Goal: Task Accomplishment & Management: Complete application form

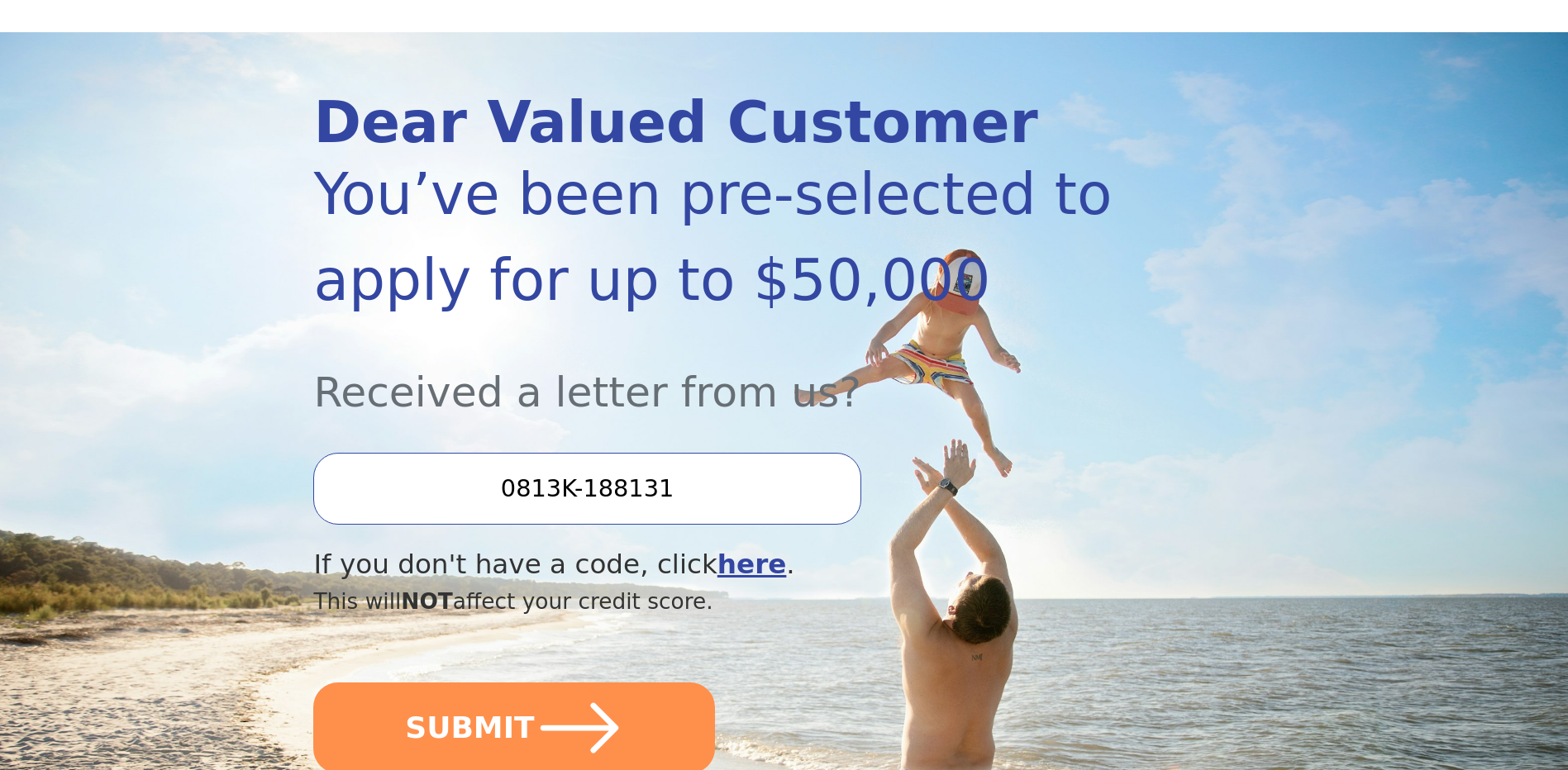
scroll to position [166, 0]
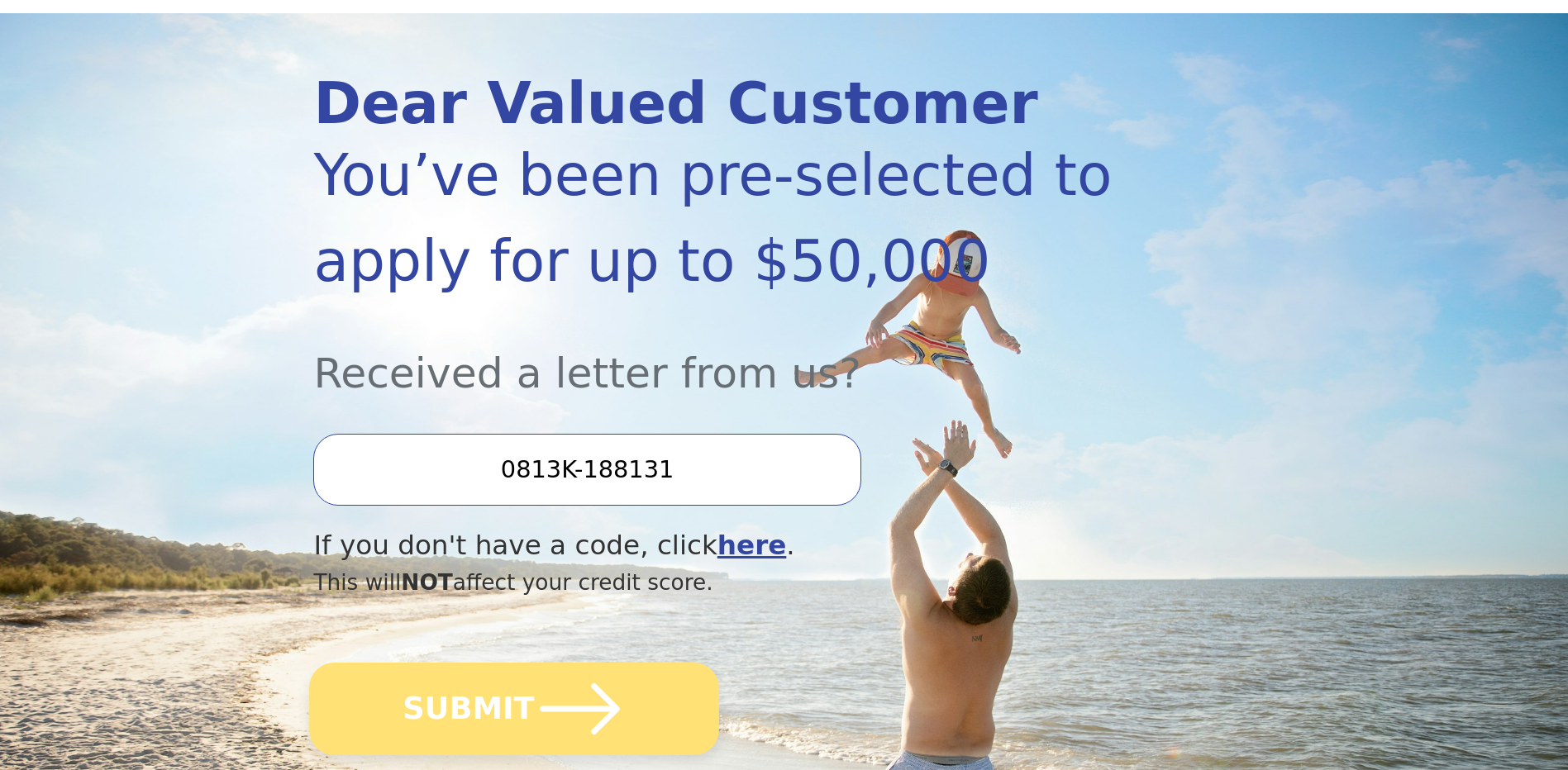
click at [467, 705] on button "SUBMIT" at bounding box center [515, 709] width 410 height 93
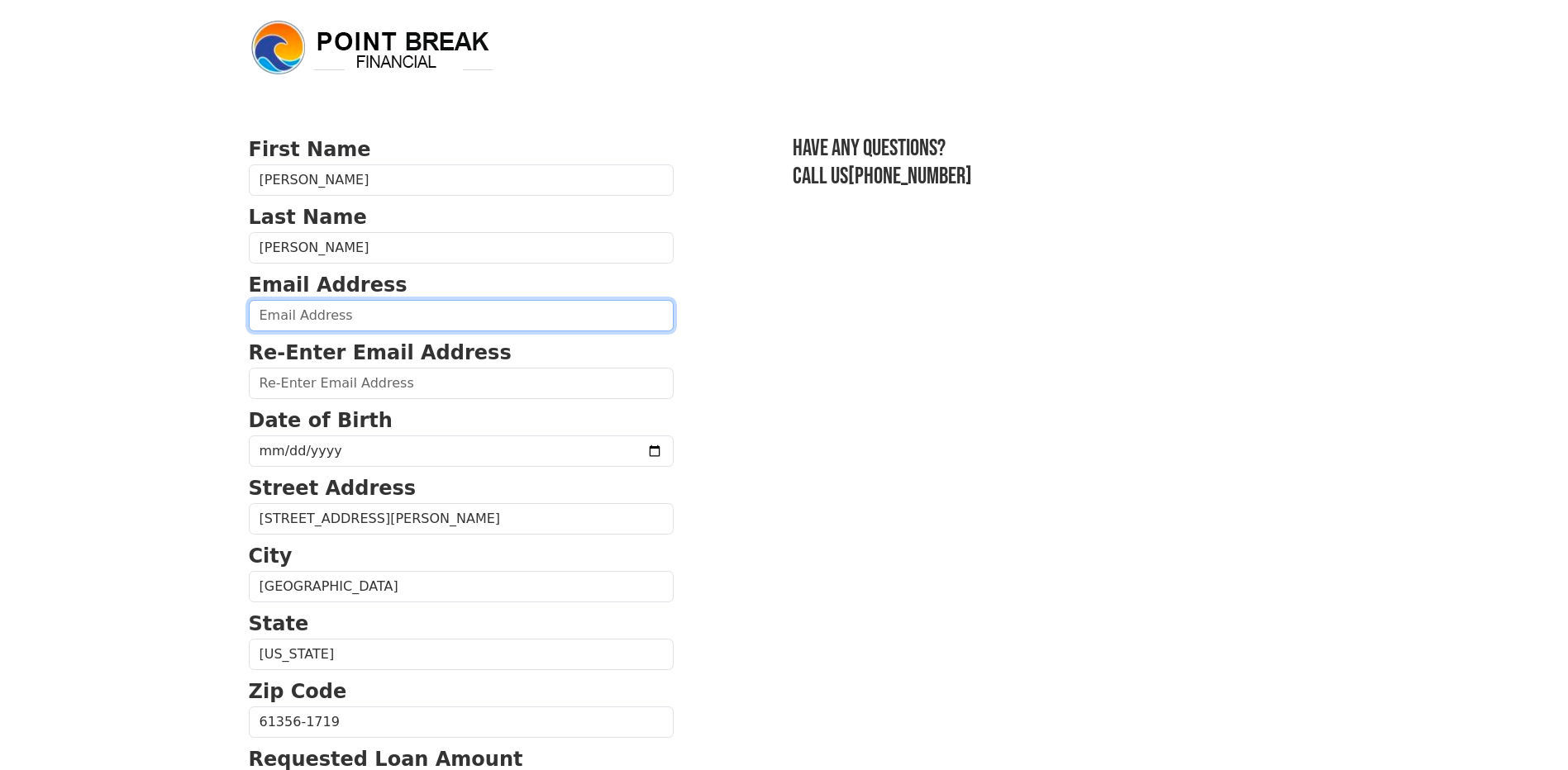
click at [382, 318] on input "email" at bounding box center [461, 315] width 425 height 31
type input "brandonmjohnson1981@gmail.com"
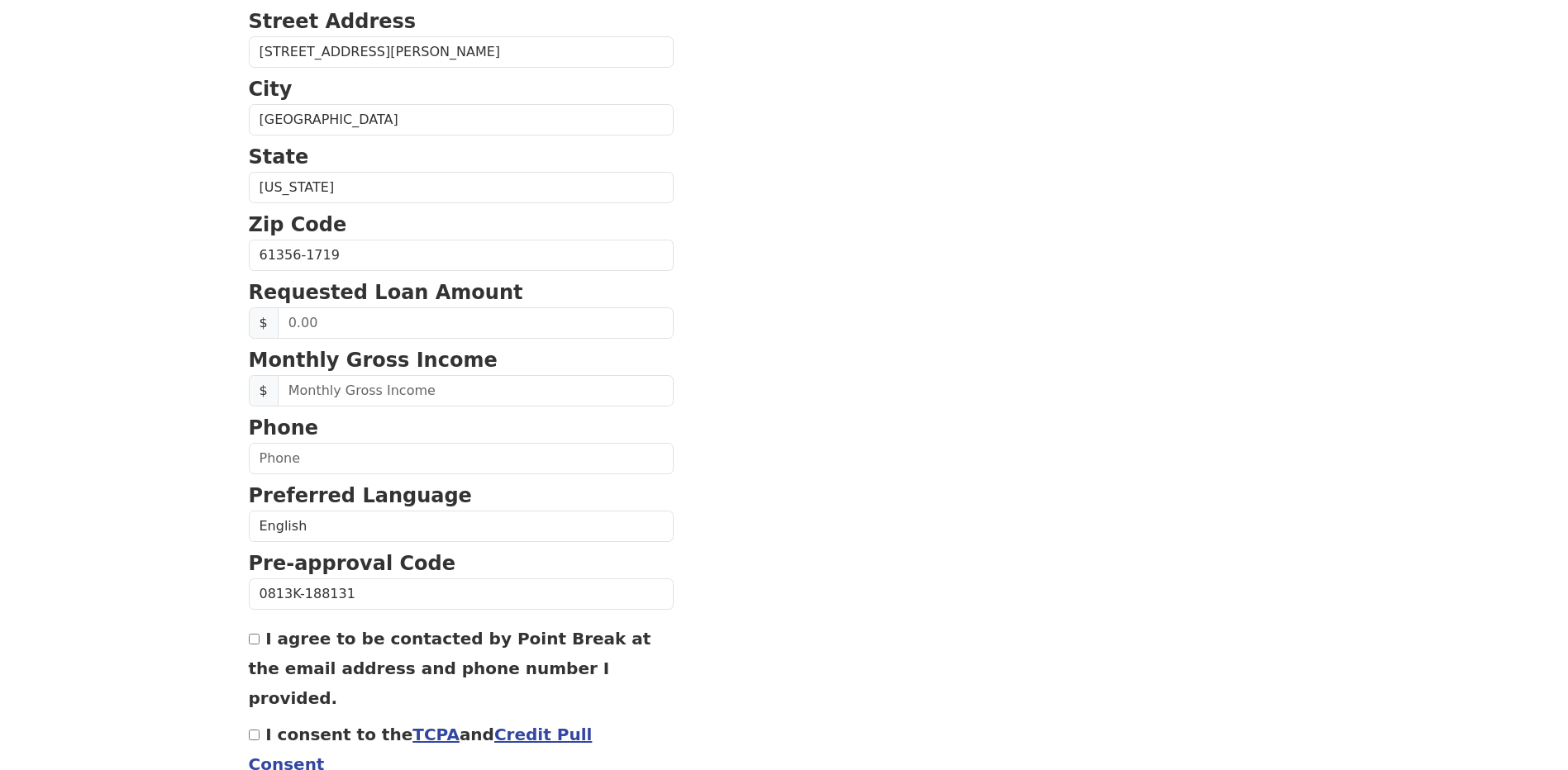
scroll to position [473, 0]
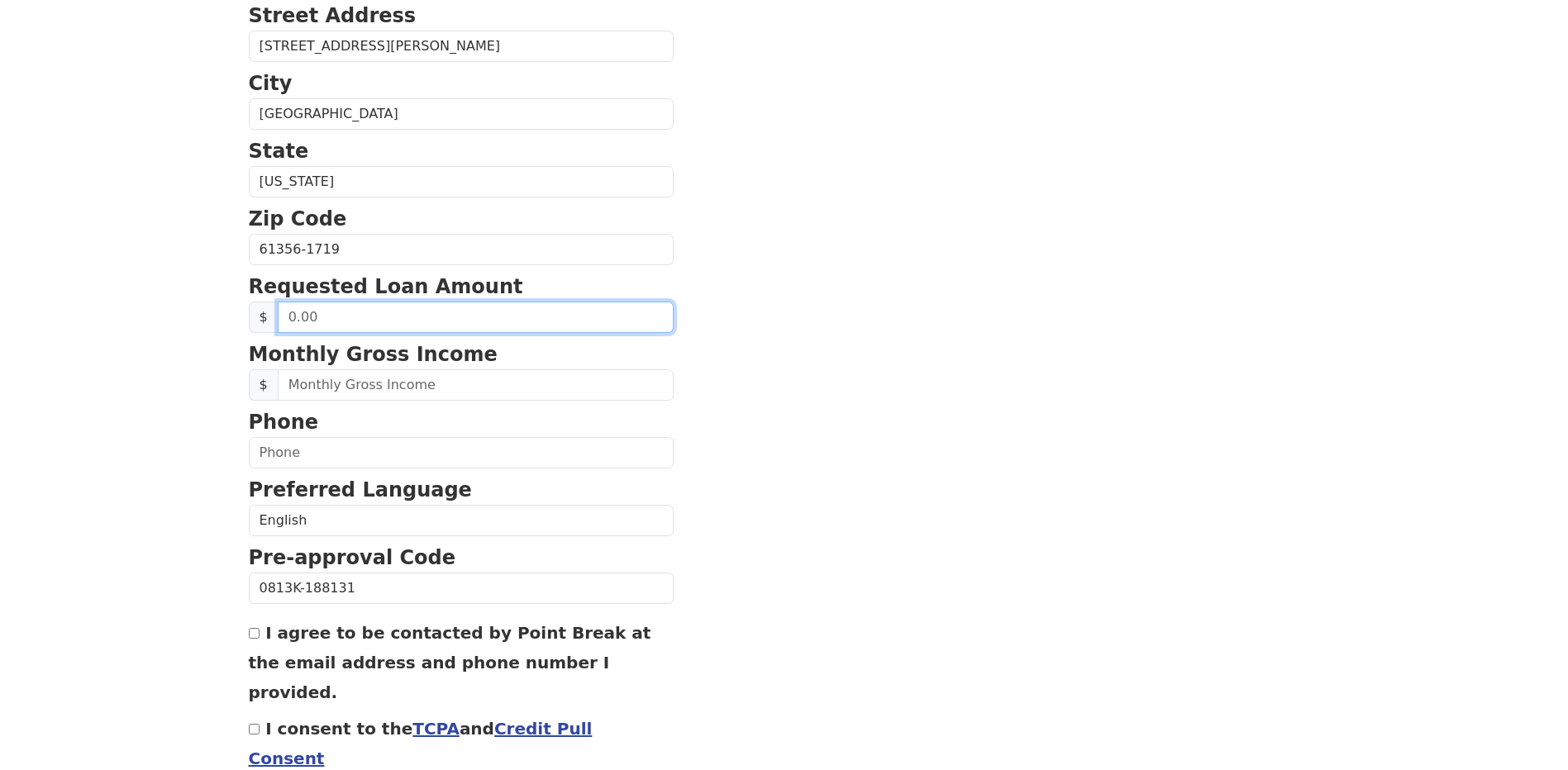
drag, startPoint x: 335, startPoint y: 318, endPoint x: 265, endPoint y: 311, distance: 70.3
click at [265, 311] on div "$" at bounding box center [461, 317] width 425 height 31
type input "20,000.00"
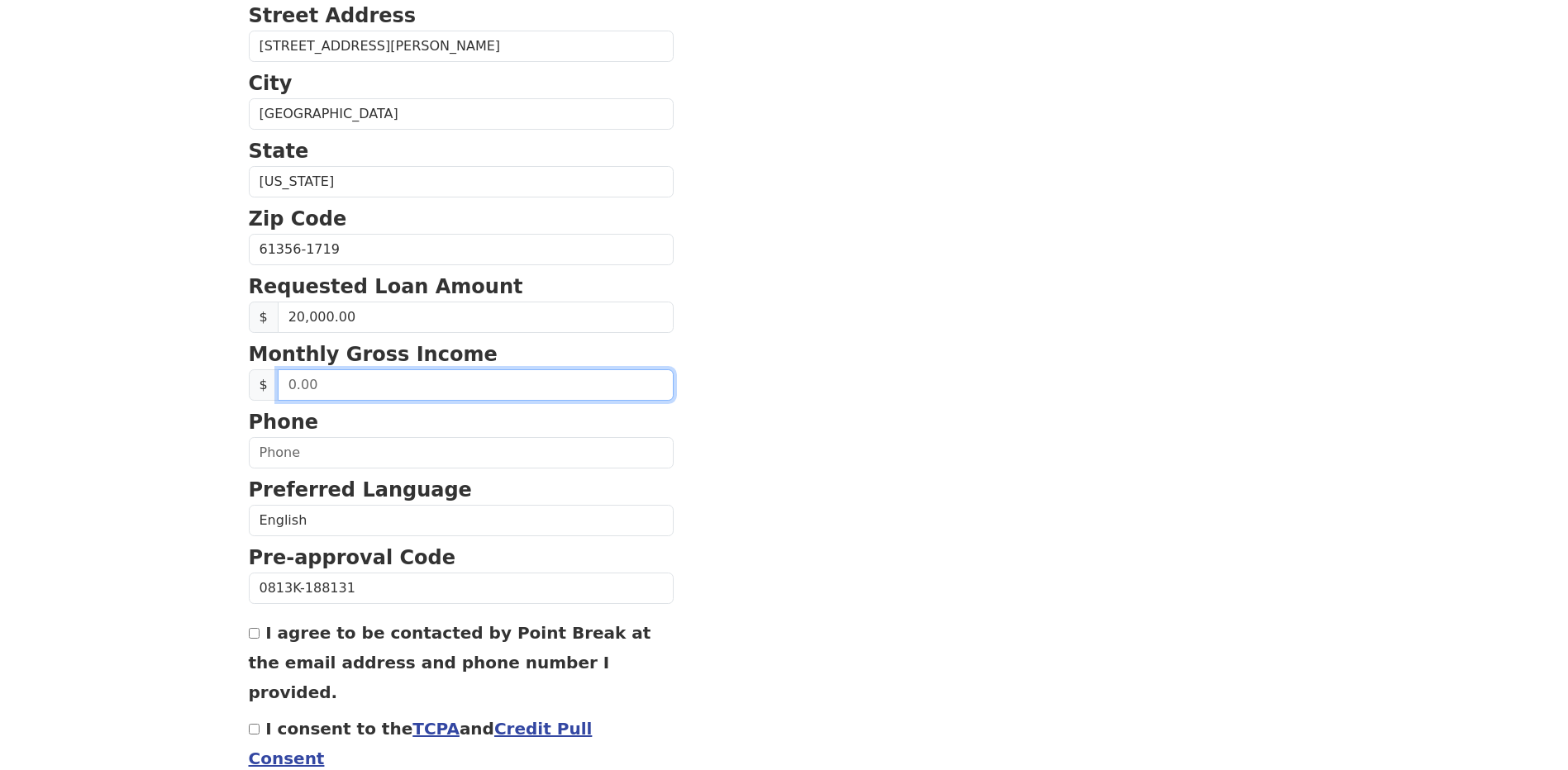
click at [419, 394] on input "text" at bounding box center [475, 384] width 396 height 31
type input "8,333.00"
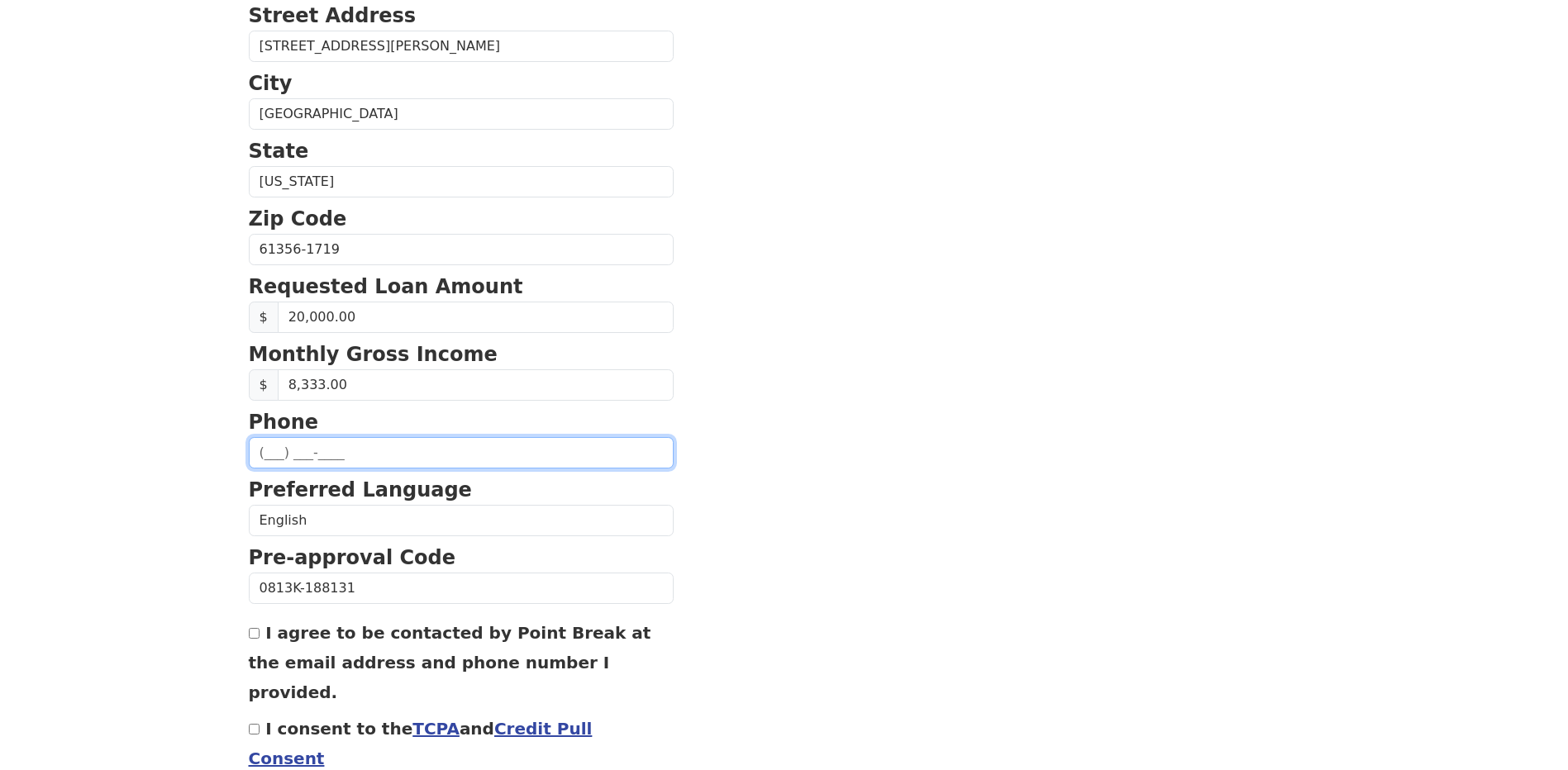
click at [442, 439] on input "text" at bounding box center [461, 452] width 425 height 31
type input "(815) 719-3289"
click at [258, 642] on div "I agree to be contacted by Point Break at the email address and phone number I …" at bounding box center [461, 662] width 425 height 89
click at [255, 640] on div "I agree to be contacted by Point Break at the email address and phone number I …" at bounding box center [461, 662] width 425 height 89
click at [251, 640] on div "I agree to be contacted by Point Break at the email address and phone number I …" at bounding box center [461, 662] width 425 height 89
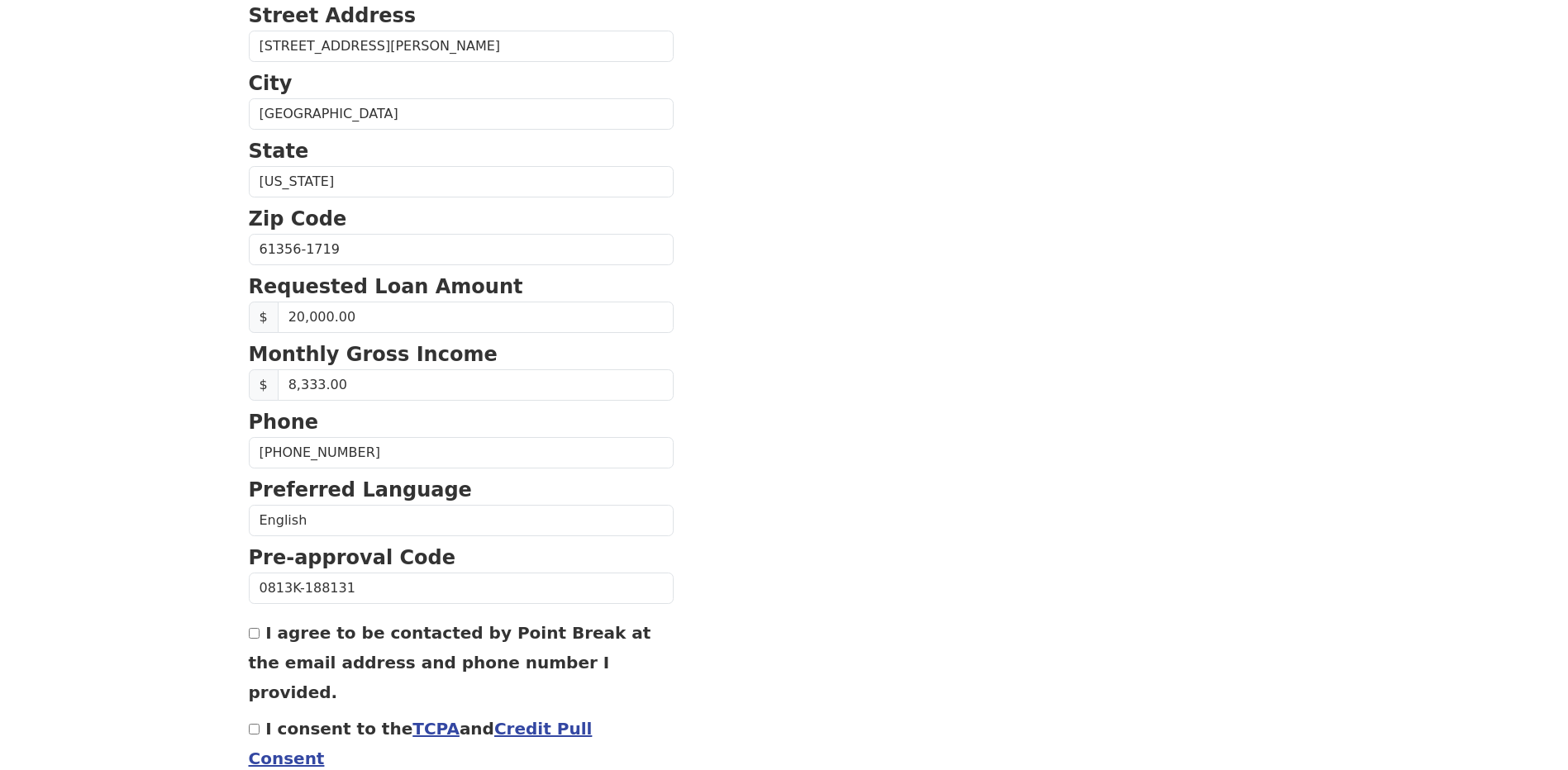
click at [252, 636] on input "I agree to be contacted by Point Break at the email address and phone number I …" at bounding box center [254, 633] width 10 height 10
checkbox input "true"
click at [257, 724] on input "I consent to the TCPA and Credit Pull Consent" at bounding box center [254, 728] width 10 height 10
checkbox input "true"
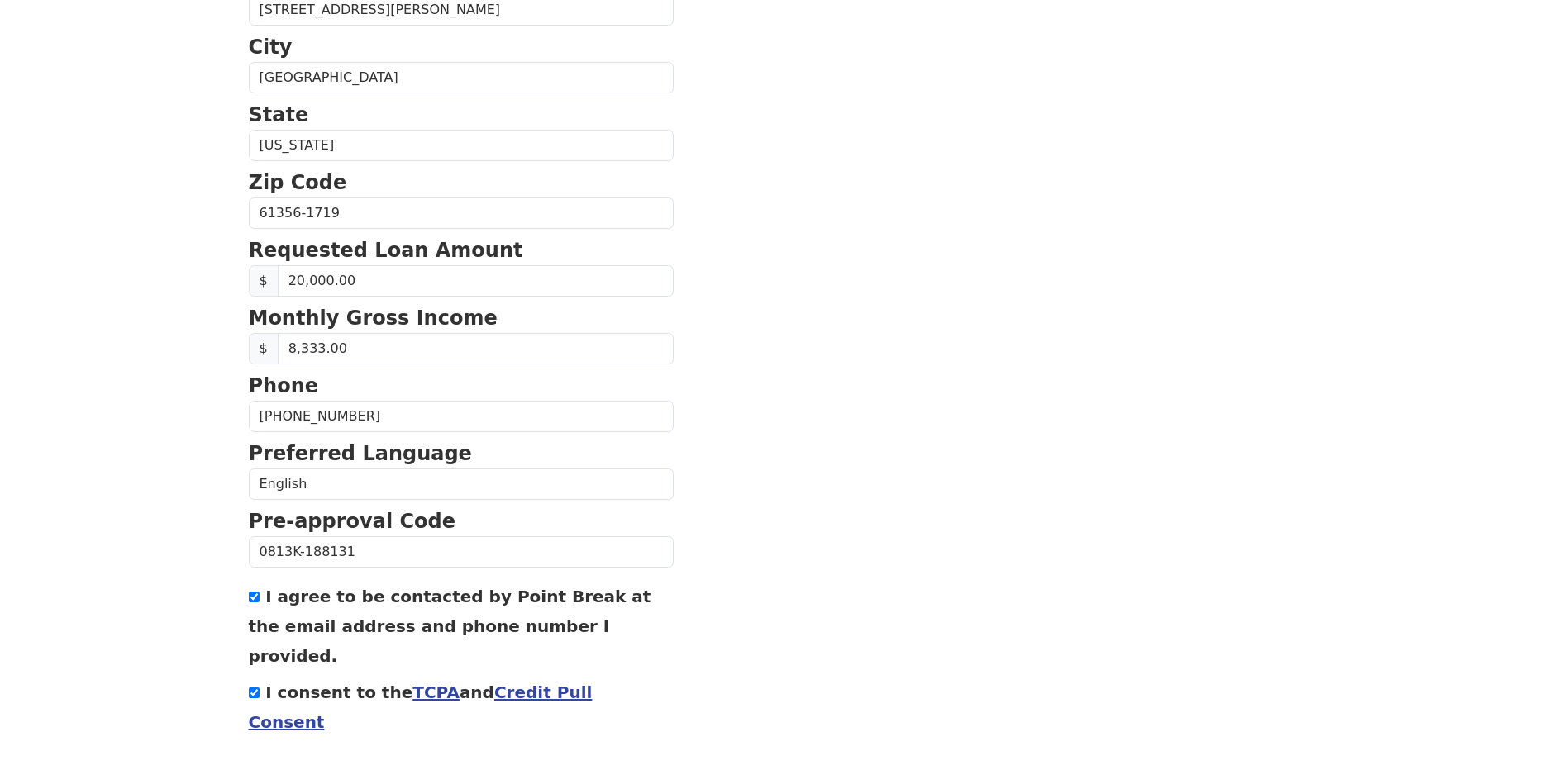
scroll to position [546, 0]
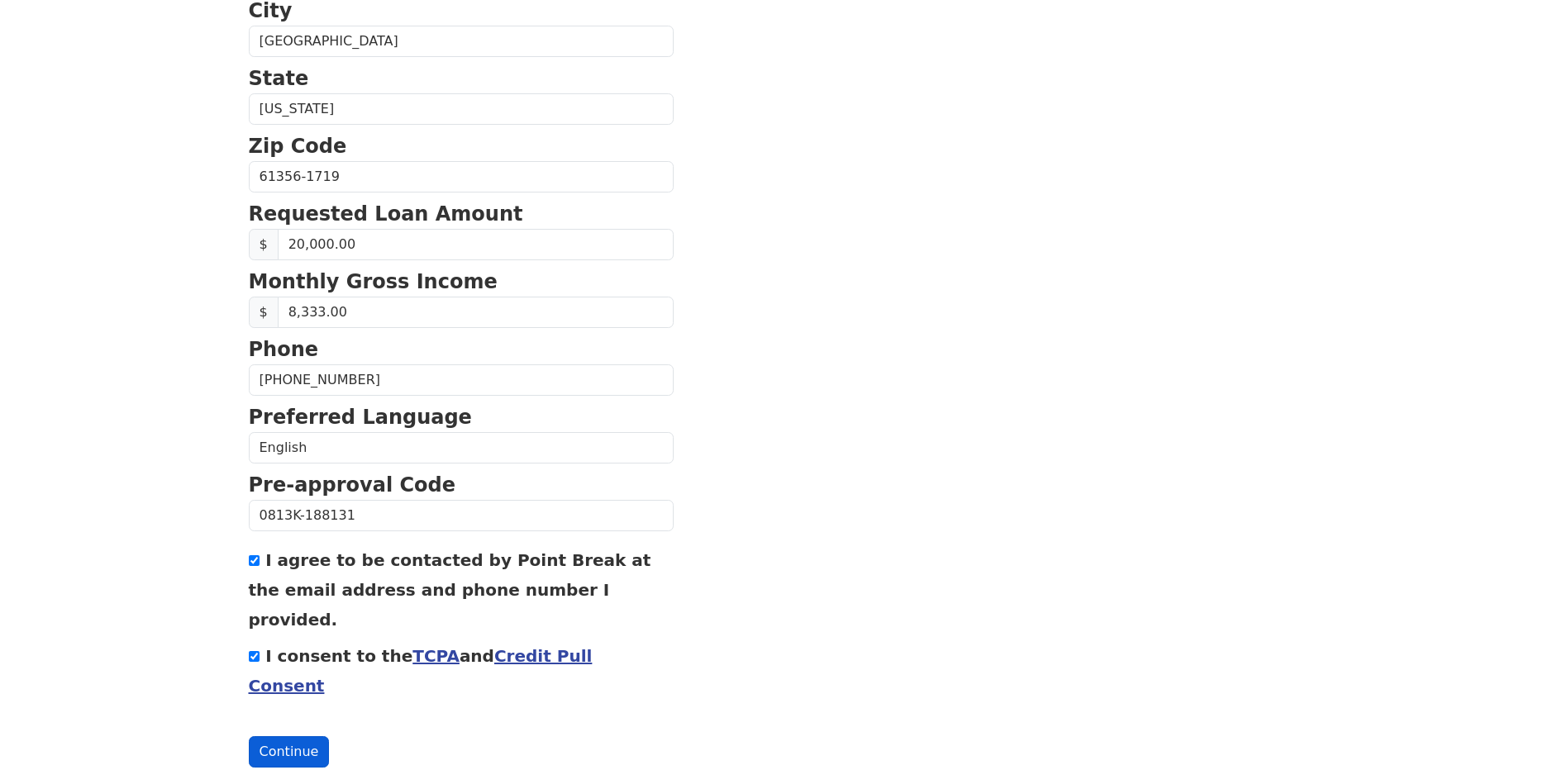
click at [289, 736] on button "Continue" at bounding box center [290, 751] width 81 height 31
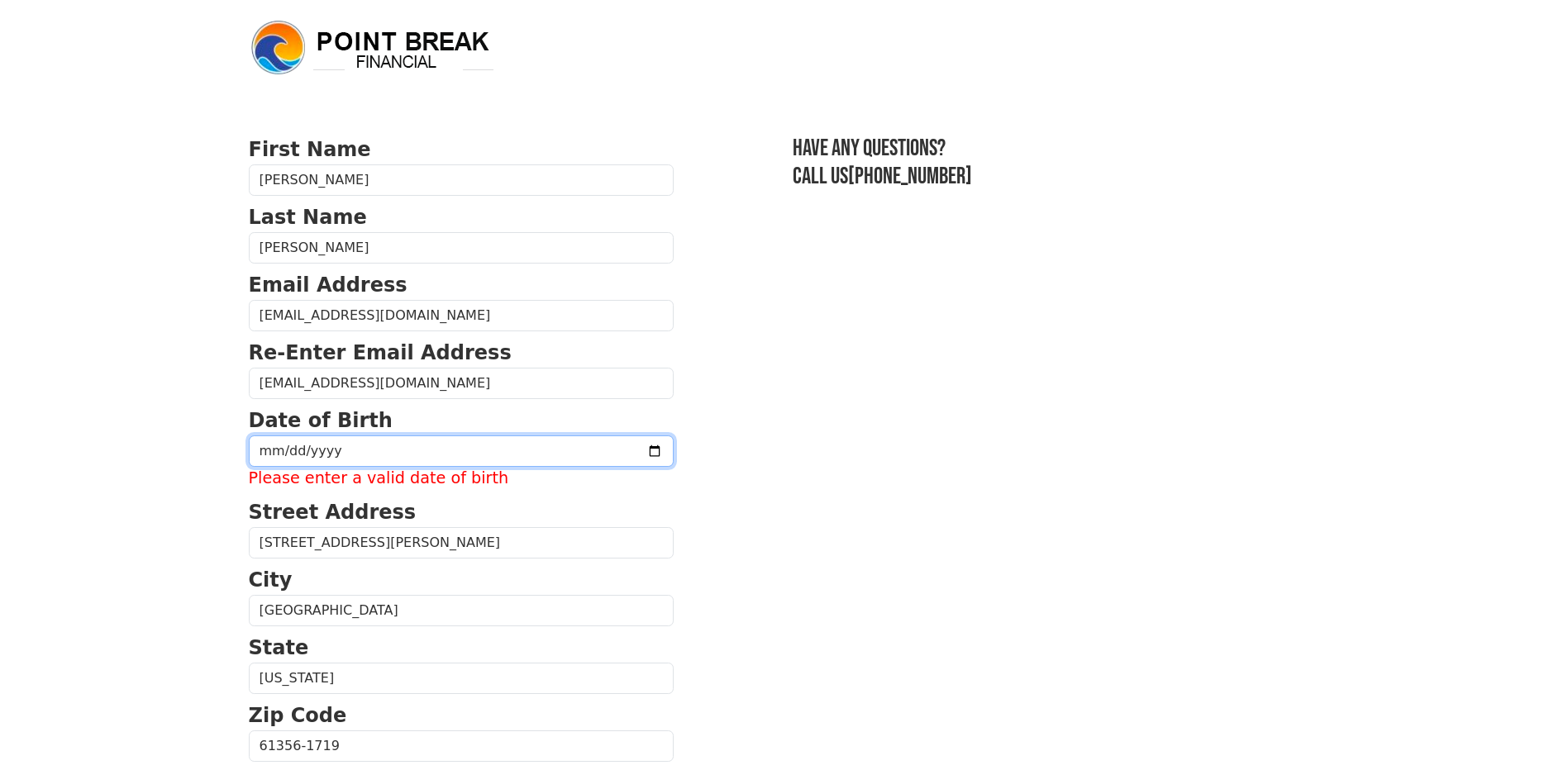
drag, startPoint x: 368, startPoint y: 454, endPoint x: 194, endPoint y: 441, distance: 174.5
click at [196, 441] on body "First Name Brandon Last Name Johnson Email Address brandonmjohnson1981@gmail.co…" at bounding box center [784, 385] width 1568 height 770
type input "1981-04-08"
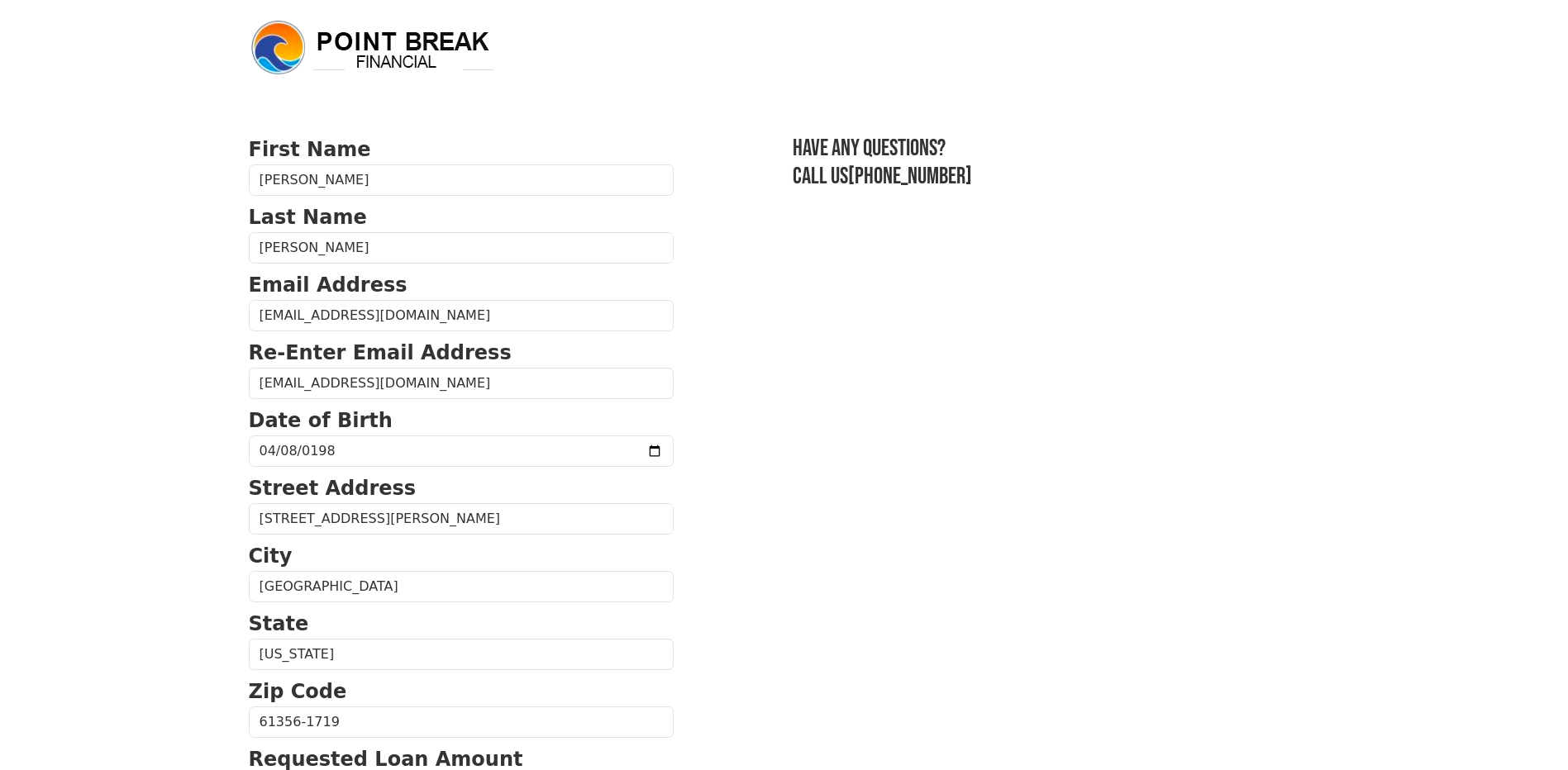
click at [801, 622] on section "First Name Brandon Last Name Johnson Email Address brandonmjohnson1981@gmail.co…" at bounding box center [784, 724] width 1071 height 1179
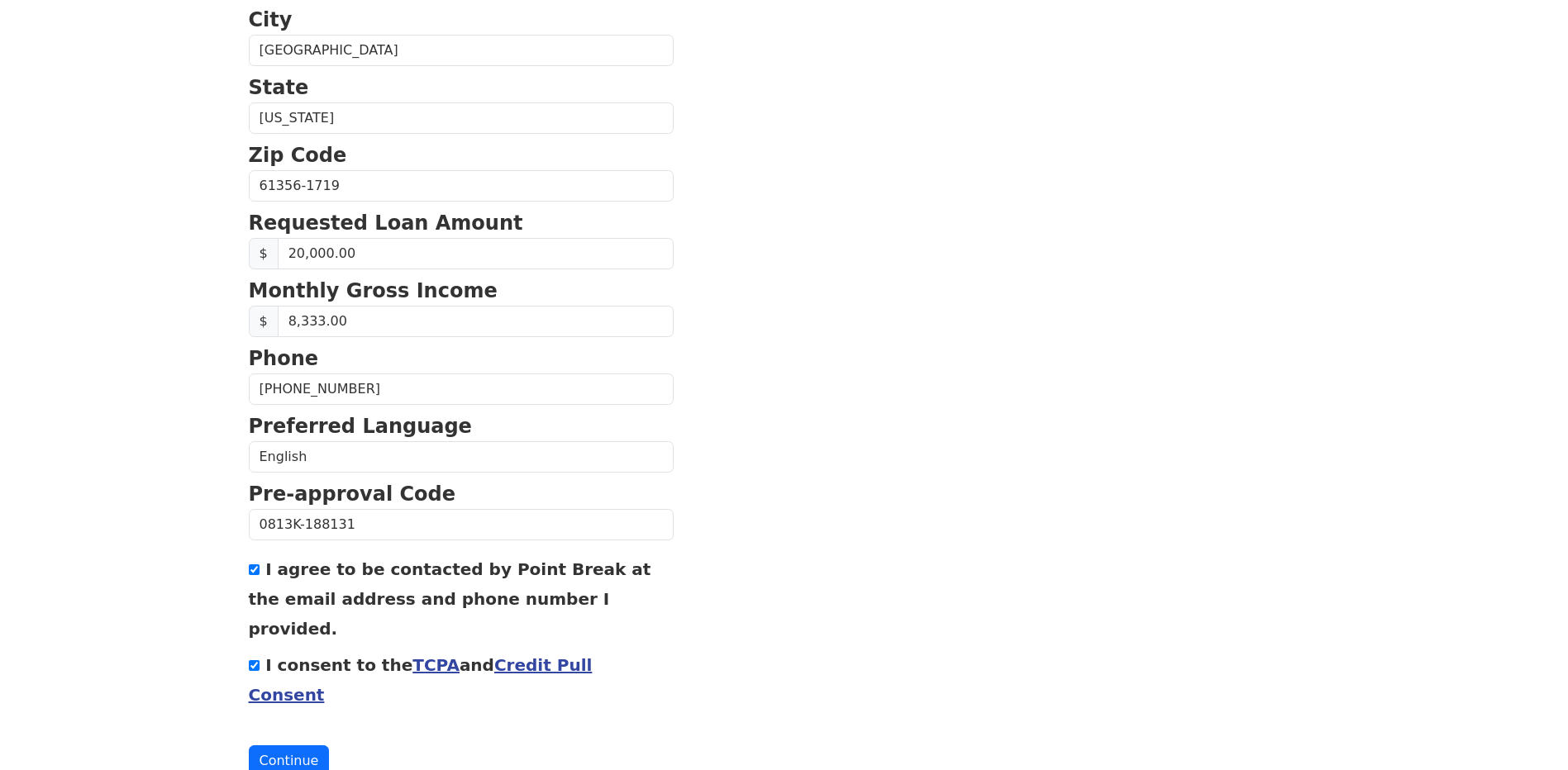
scroll to position [546, 0]
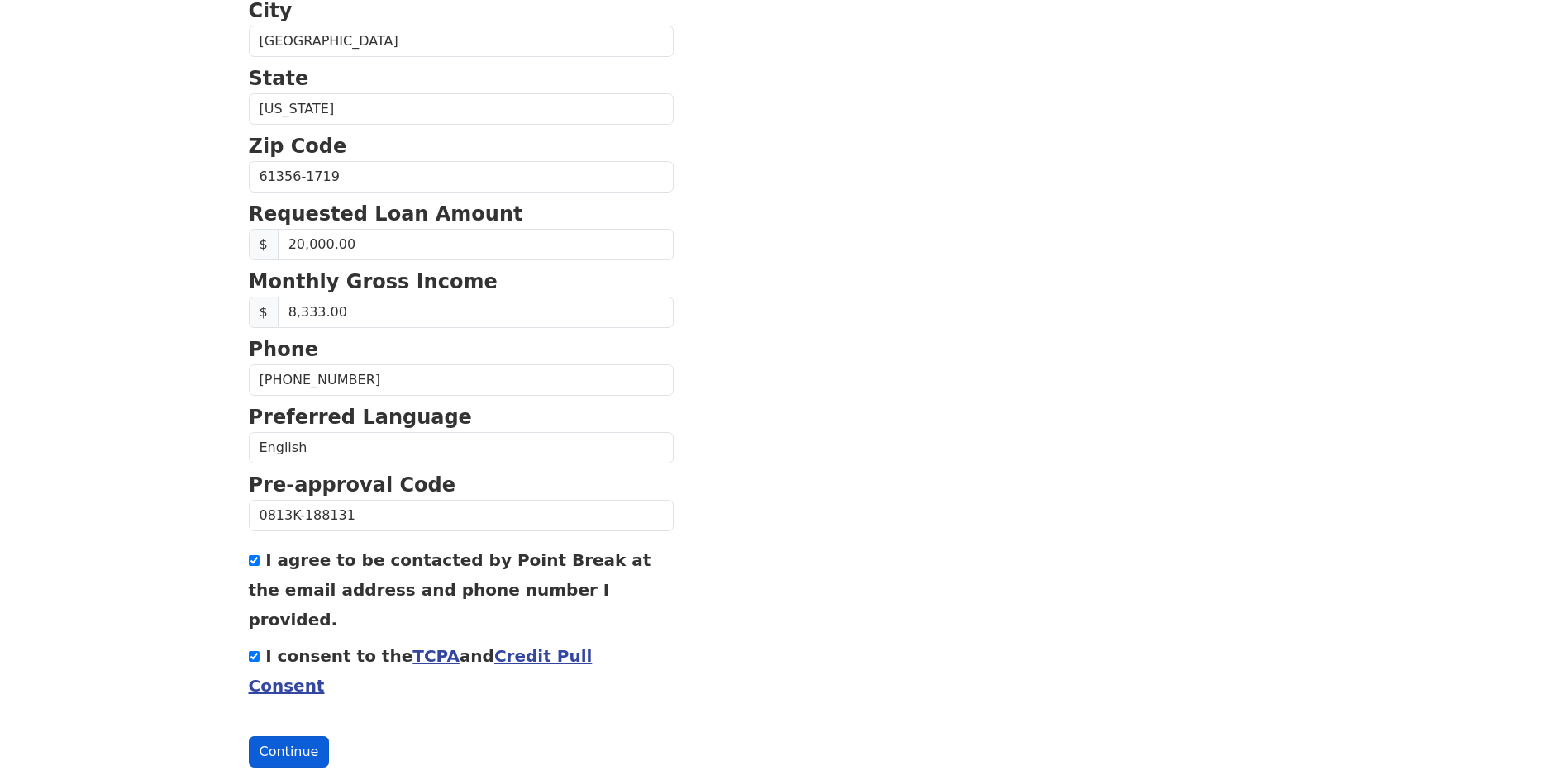
click at [265, 736] on button "Continue" at bounding box center [290, 751] width 81 height 31
